Goal: Information Seeking & Learning: Learn about a topic

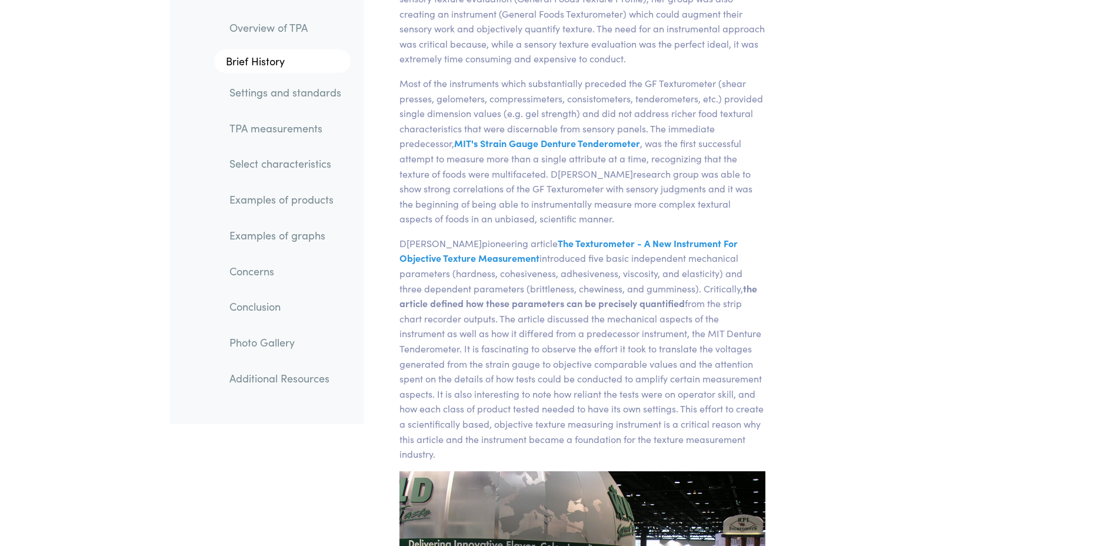
scroll to position [1567, 0]
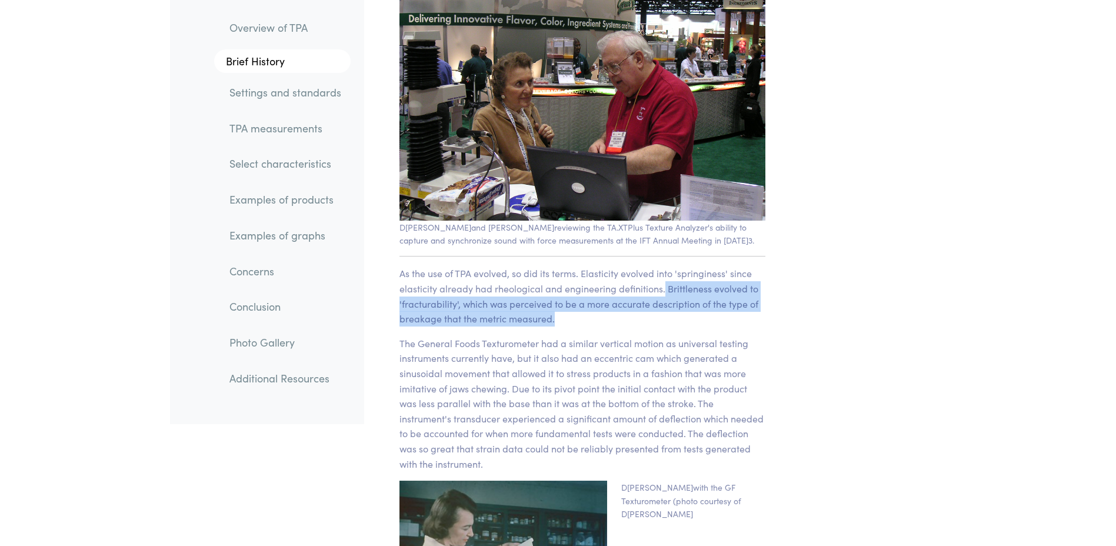
drag, startPoint x: 663, startPoint y: 272, endPoint x: 627, endPoint y: 300, distance: 44.8
click at [627, 300] on p "As the use of TPA evolved, so did its terms. Elasticity evolved into 'springine…" at bounding box center [582, 296] width 366 height 60
copy p "Brittleness evolved to 'fracturability', which was perceived to be a more accur…"
click at [630, 296] on p "As the use of TPA evolved, so did its terms. Elasticity evolved into 'springine…" at bounding box center [582, 296] width 366 height 60
drag, startPoint x: 555, startPoint y: 298, endPoint x: 665, endPoint y: 269, distance: 113.7
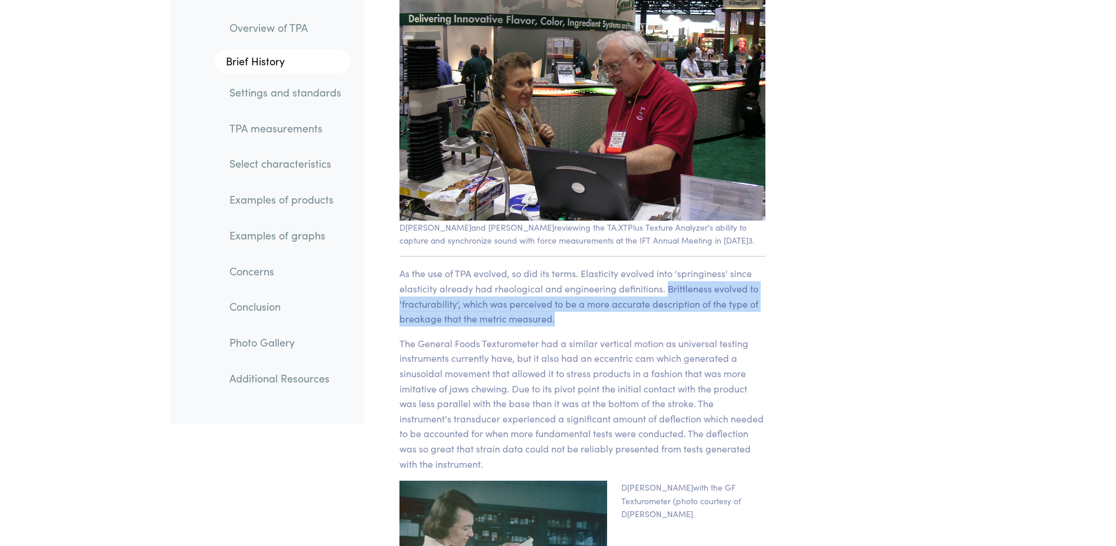
click at [665, 269] on p "As the use of TPA evolved, so did its terms. Elasticity evolved into 'springine…" at bounding box center [582, 296] width 366 height 60
copy p "Brittleness evolved to 'fracturability', which was perceived to be a more accur…"
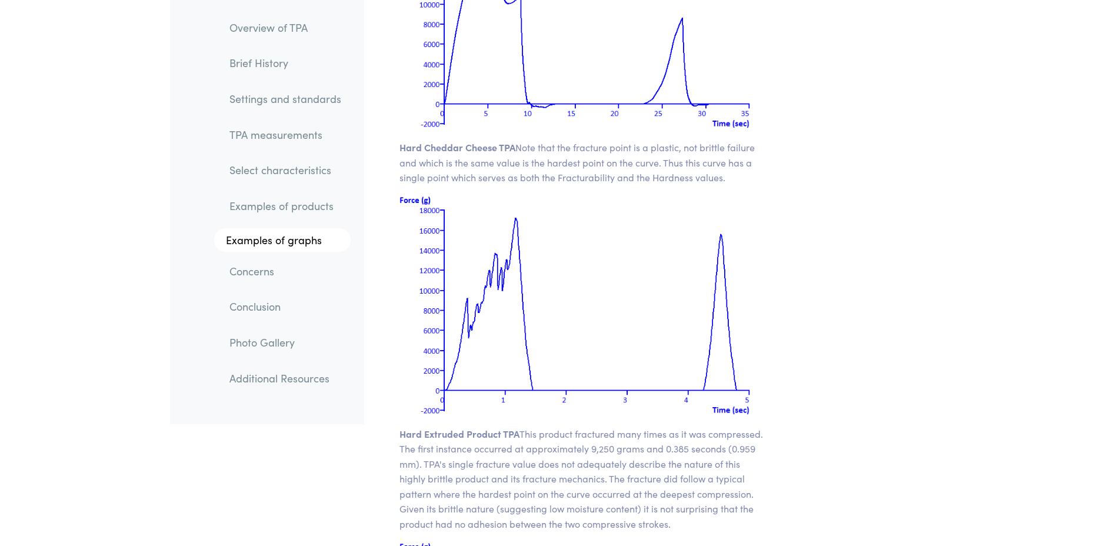
scroll to position [15810, 0]
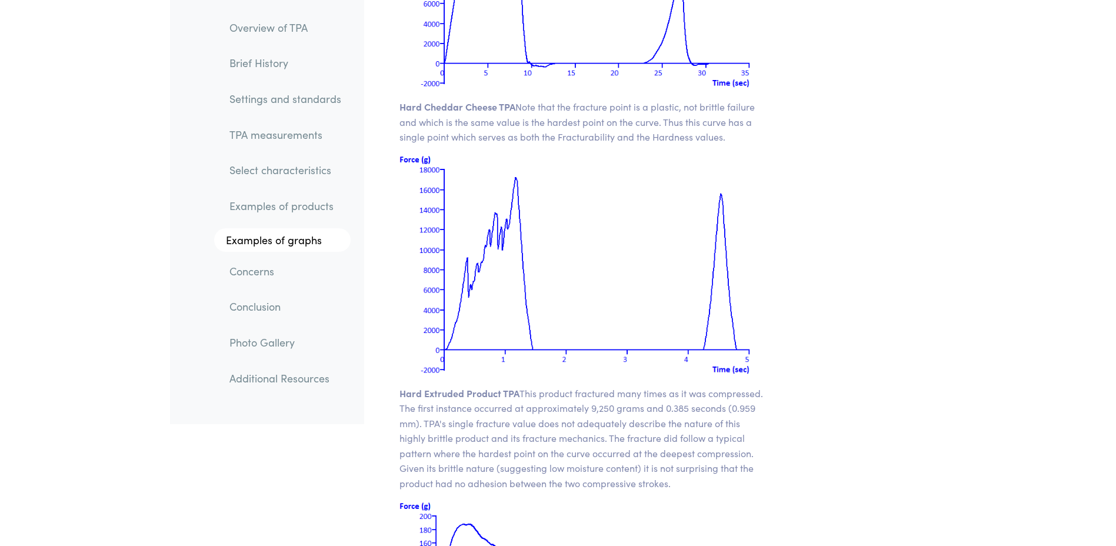
drag, startPoint x: 673, startPoint y: 450, endPoint x: 385, endPoint y: 439, distance: 288.4
click at [385, 439] on section "Chapter VII Examples of TPA Graphs The following are a few typical TPA plots: H…" at bounding box center [582, 333] width 423 height 2443
copy p "Given its brittle nature (suggesting low moisture content) it is not surprising…"
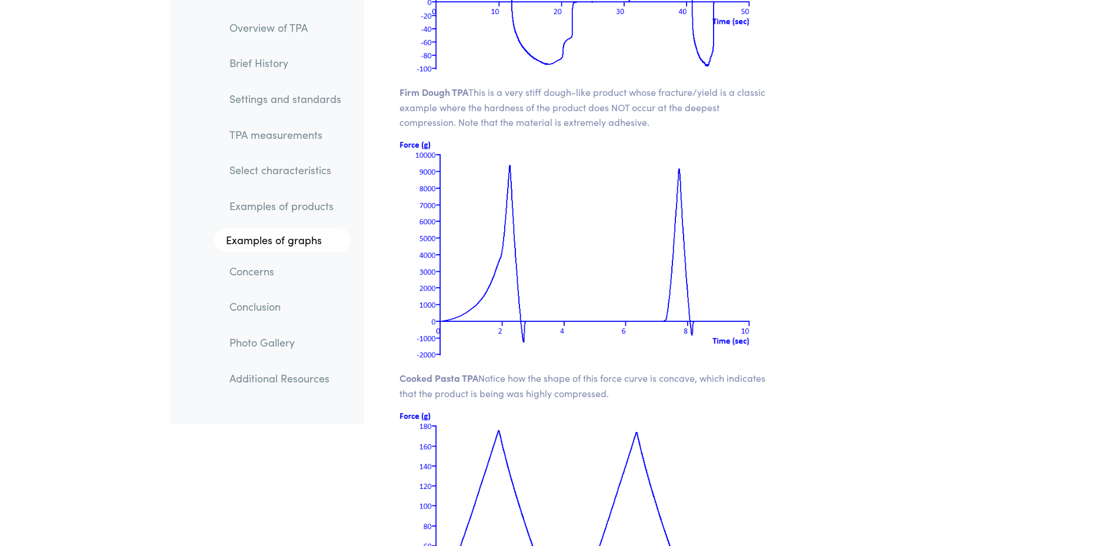
scroll to position [16516, 0]
